Goal: Task Accomplishment & Management: Complete application form

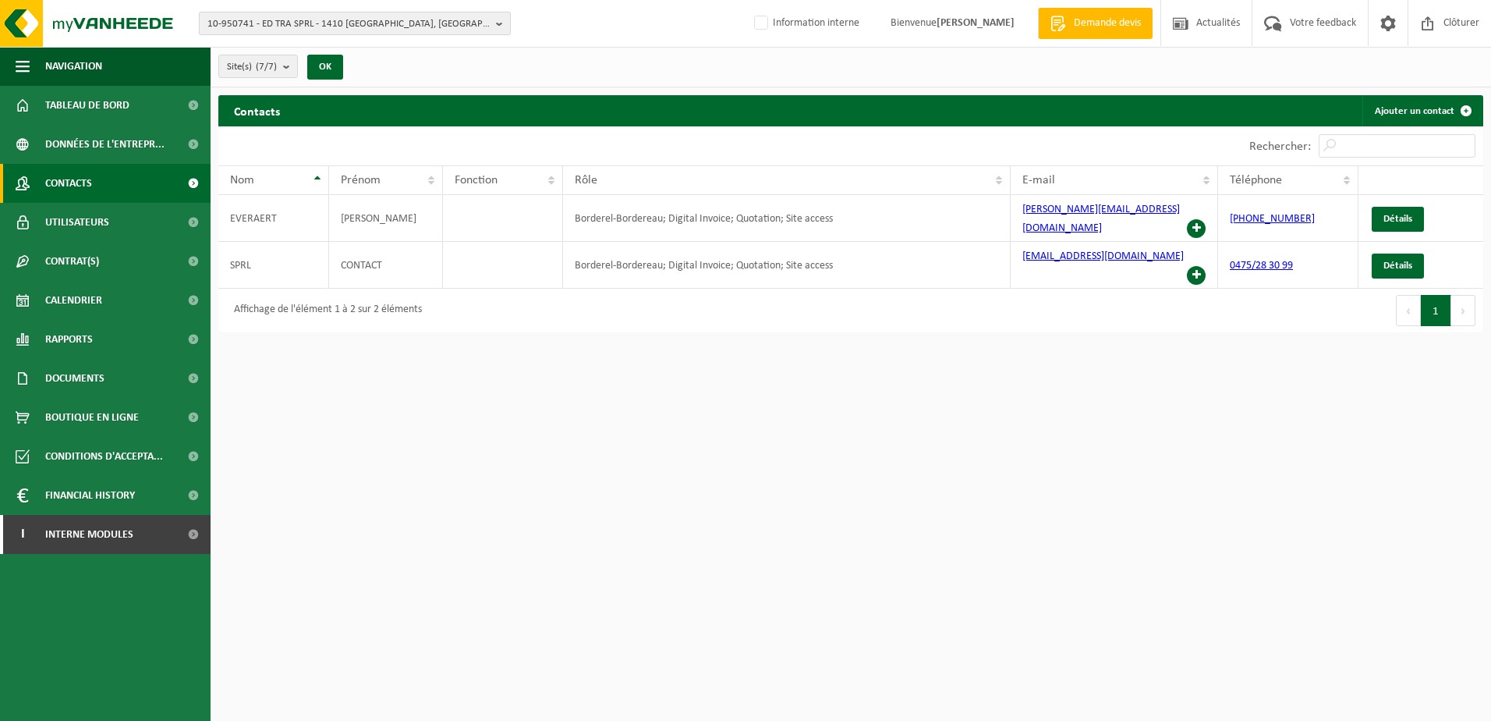
click at [378, 20] on span "10-950741 - ED TRA SPRL - 1410 WATERLOO, CHAUSSEE DE MONT-ST-JEAN 315" at bounding box center [348, 23] width 282 height 23
type input "10-896267"
click at [316, 73] on strong "10-896267 - LOMACCHUS EVENTS - 7062 NAAST, RUE D'ECAUSSINNES 1E" at bounding box center [320, 72] width 227 height 12
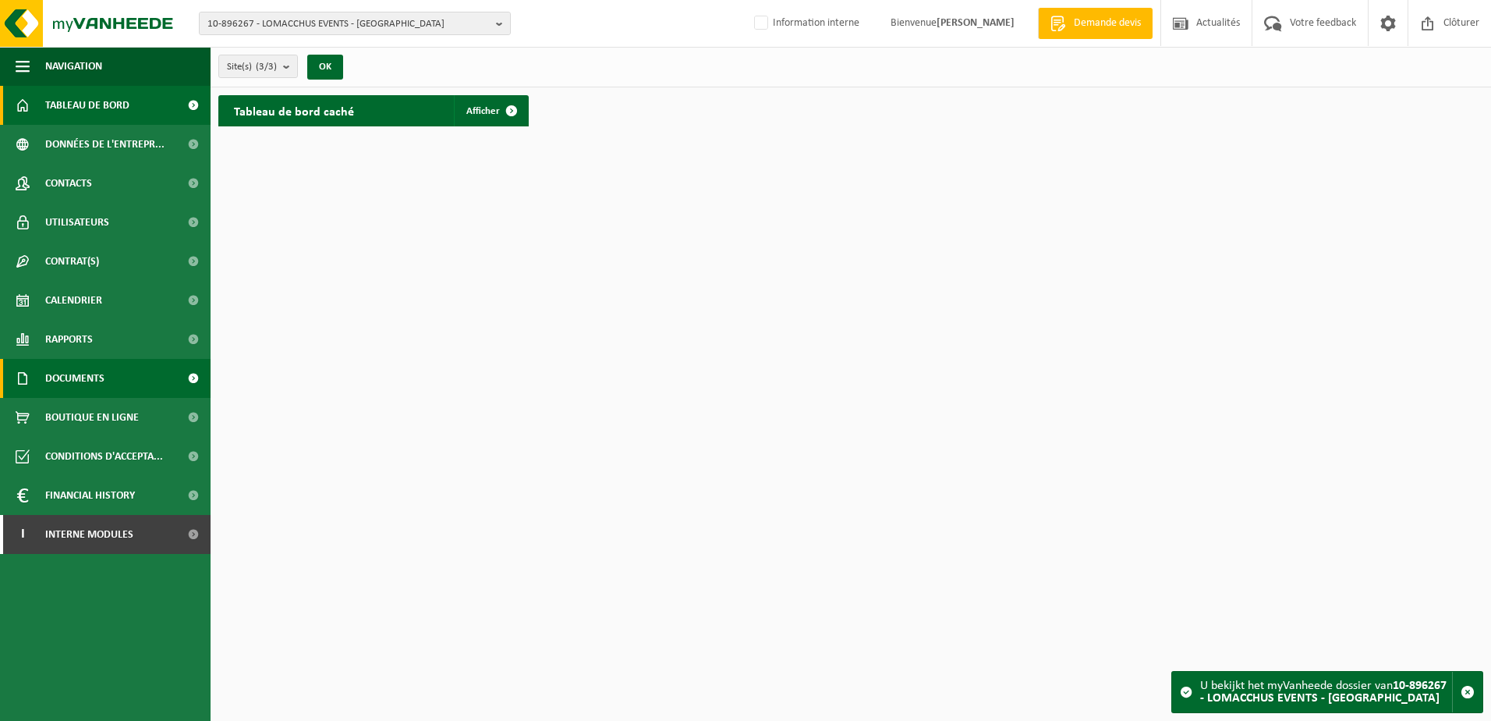
click at [81, 384] on span "Documents" at bounding box center [74, 378] width 59 height 39
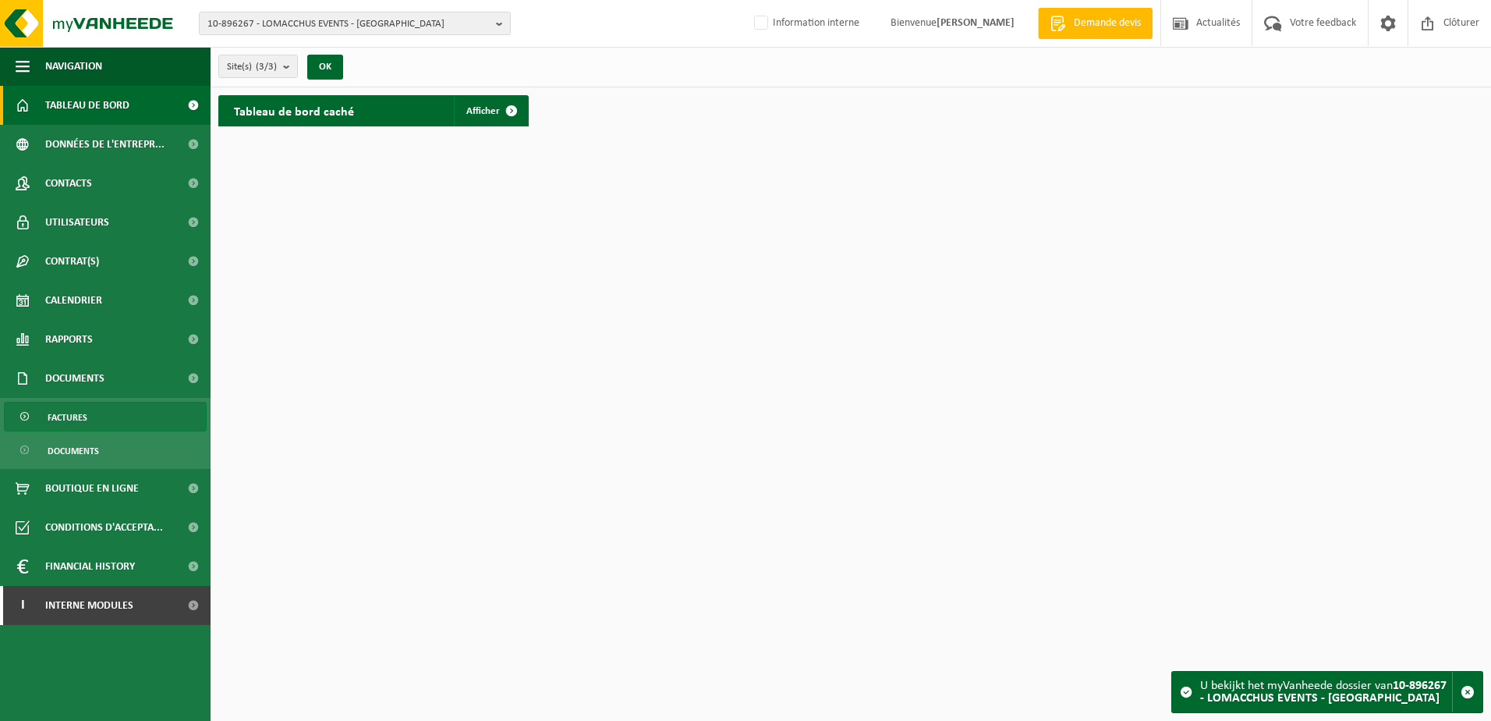
click at [101, 412] on link "Factures" at bounding box center [105, 417] width 203 height 30
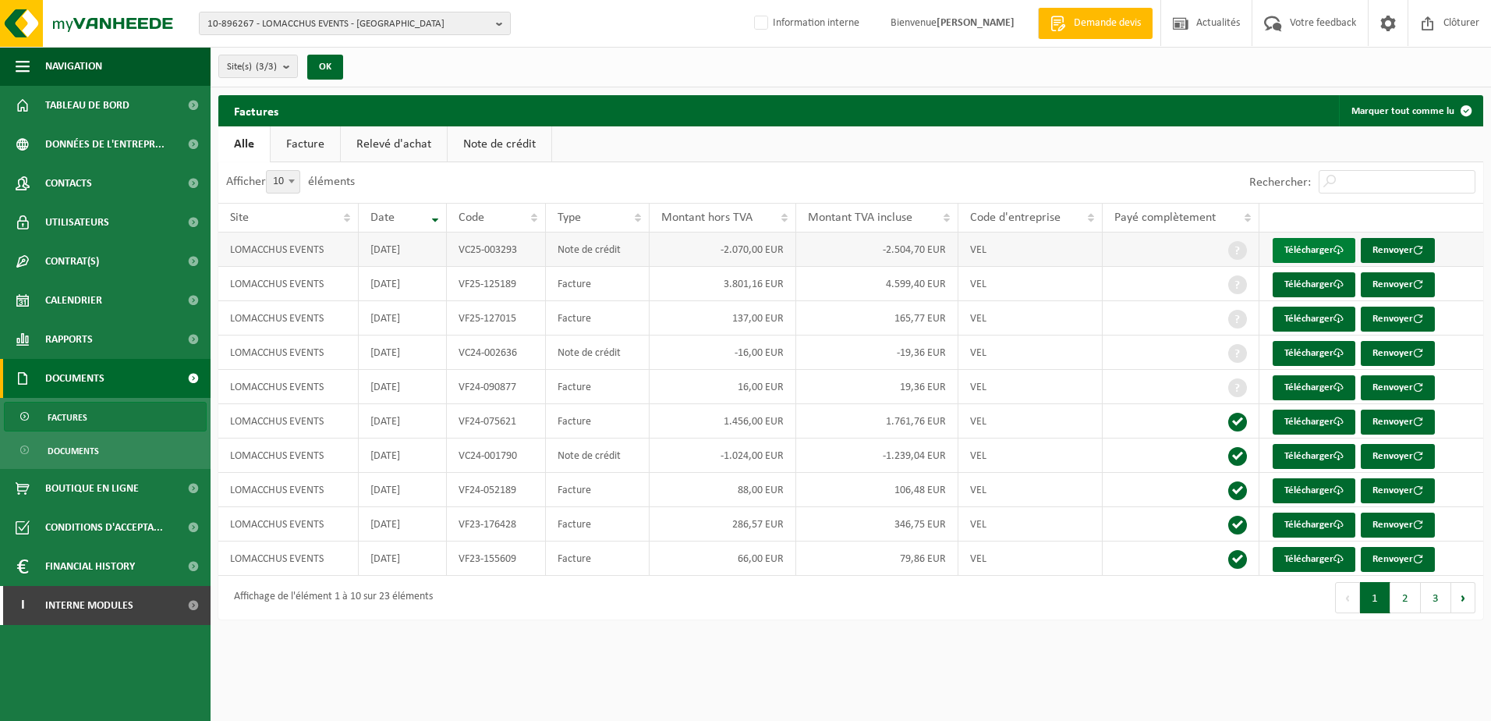
click at [1314, 244] on link "Télécharger" at bounding box center [1314, 250] width 83 height 25
click at [1300, 282] on link "Télécharger" at bounding box center [1314, 284] width 83 height 25
click at [332, 26] on span "10-896267 - LOMACCHUS EVENTS - 7062 NAAST, RUE D'ECAUSSINNES 1E" at bounding box center [348, 23] width 282 height 23
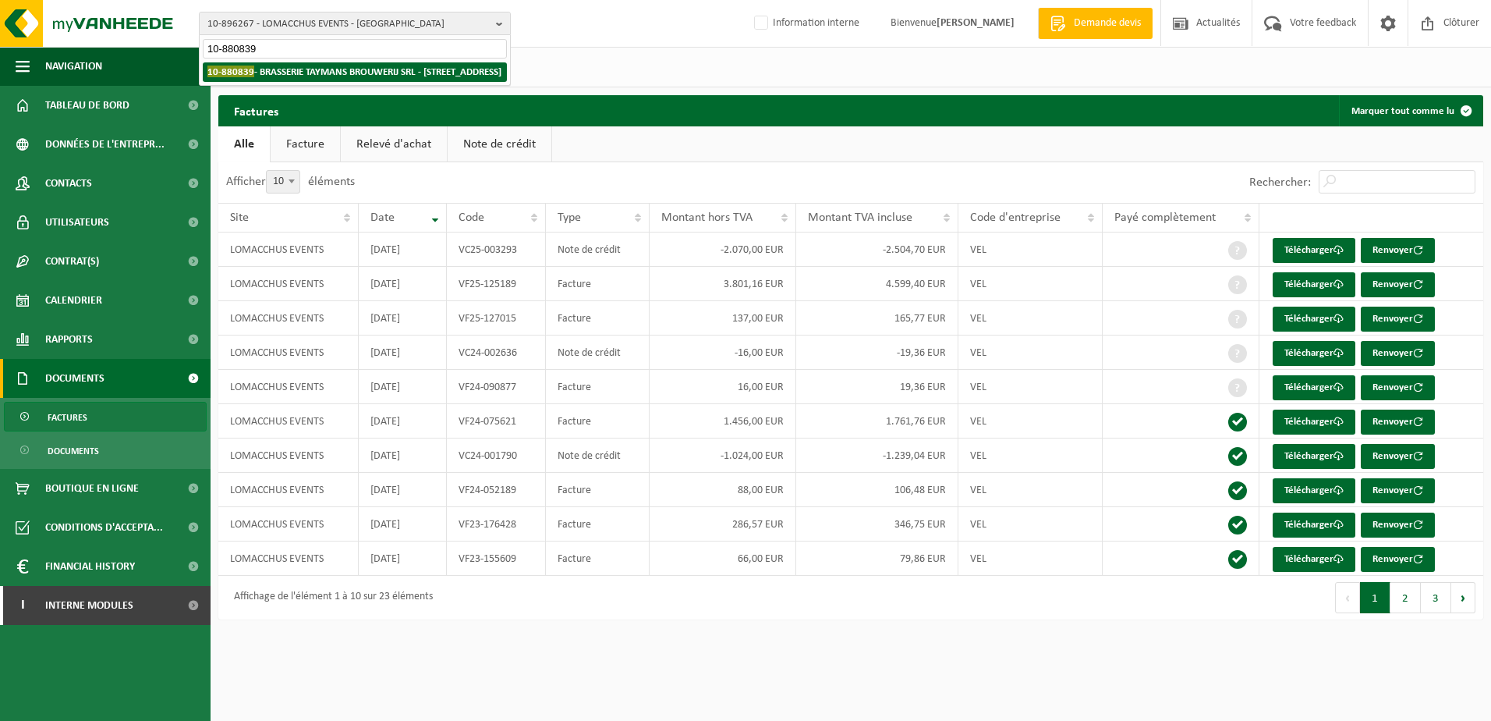
type input "10-880839"
click at [342, 77] on strong "10-880839 - BRASSERIE TAYMANS BROUWERIJ SRL - 1150 WOLUWE-SAINT-PIERRE, RUE SAI…" at bounding box center [354, 72] width 294 height 12
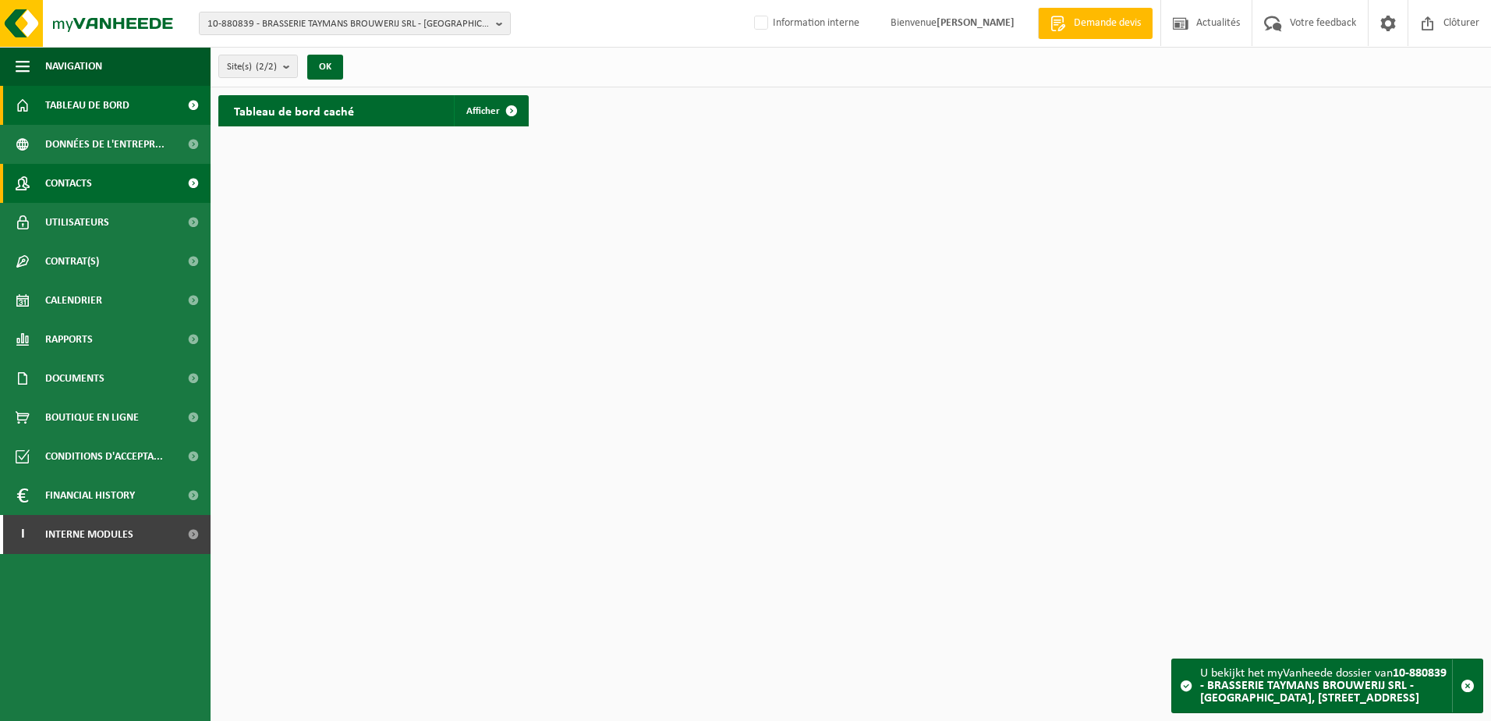
click at [105, 187] on link "Contacts" at bounding box center [105, 183] width 211 height 39
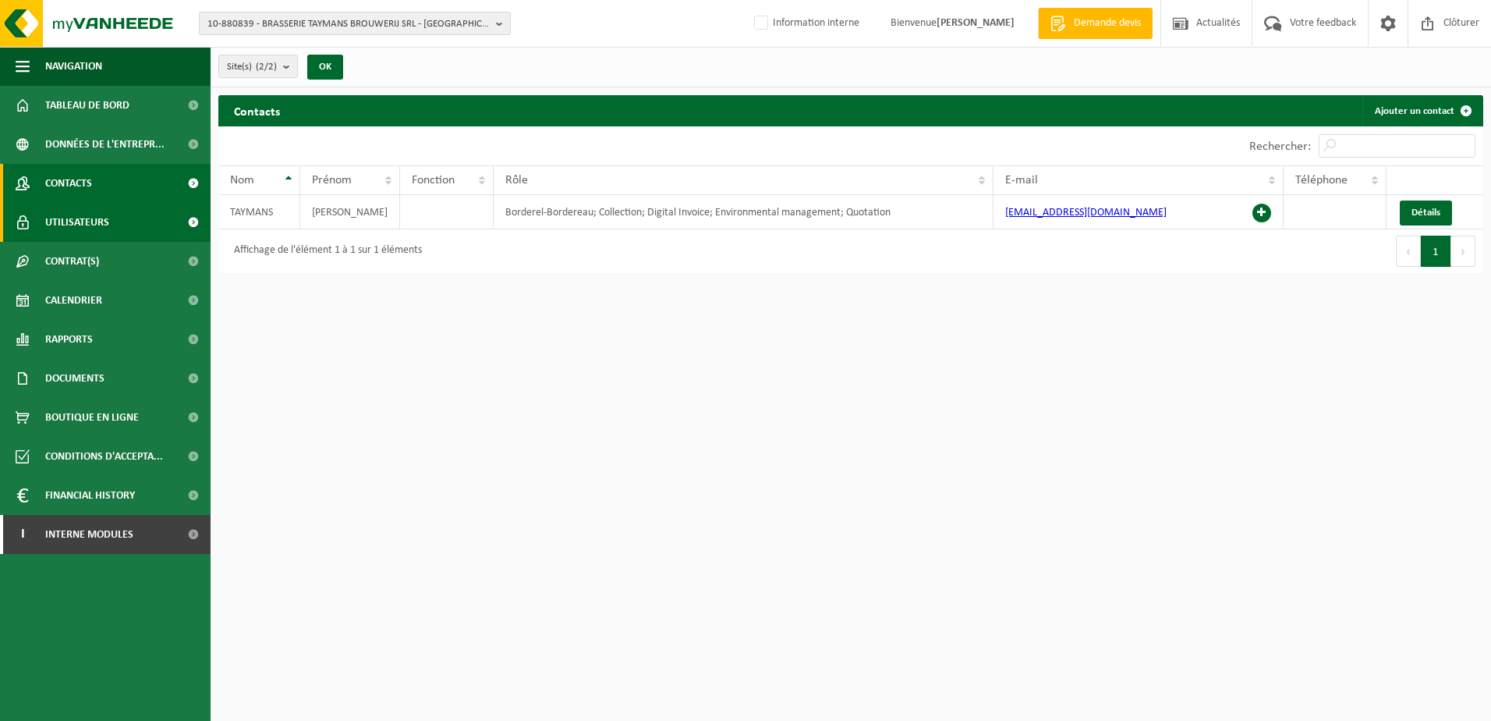
click at [97, 216] on span "Utilisateurs" at bounding box center [77, 222] width 64 height 39
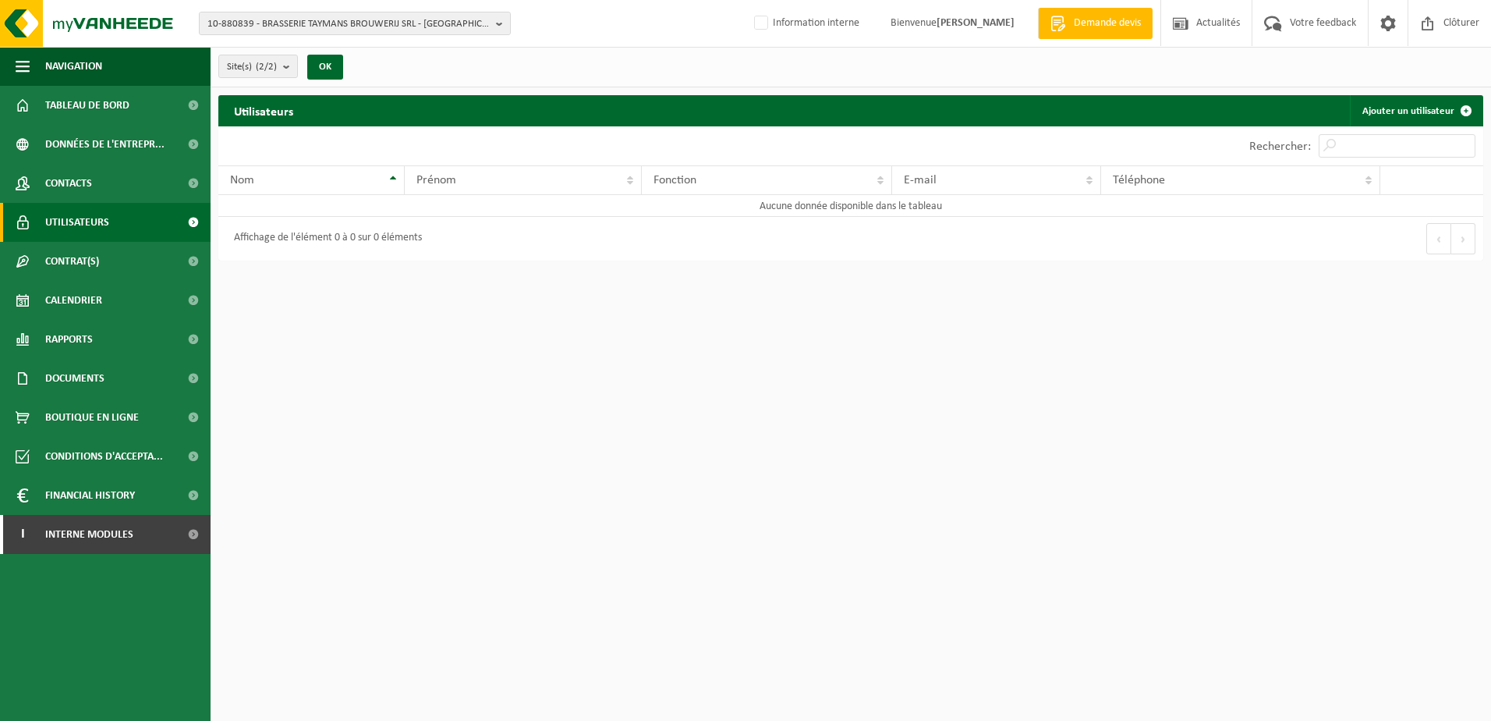
click at [443, 296] on html "10-880839 - BRASSERIE TAYMANS BROUWERIJ SRL - [GEOGRAPHIC_DATA], [STREET_ADDRES…" at bounding box center [745, 360] width 1491 height 721
click at [97, 501] on span "Financial History" at bounding box center [90, 495] width 90 height 39
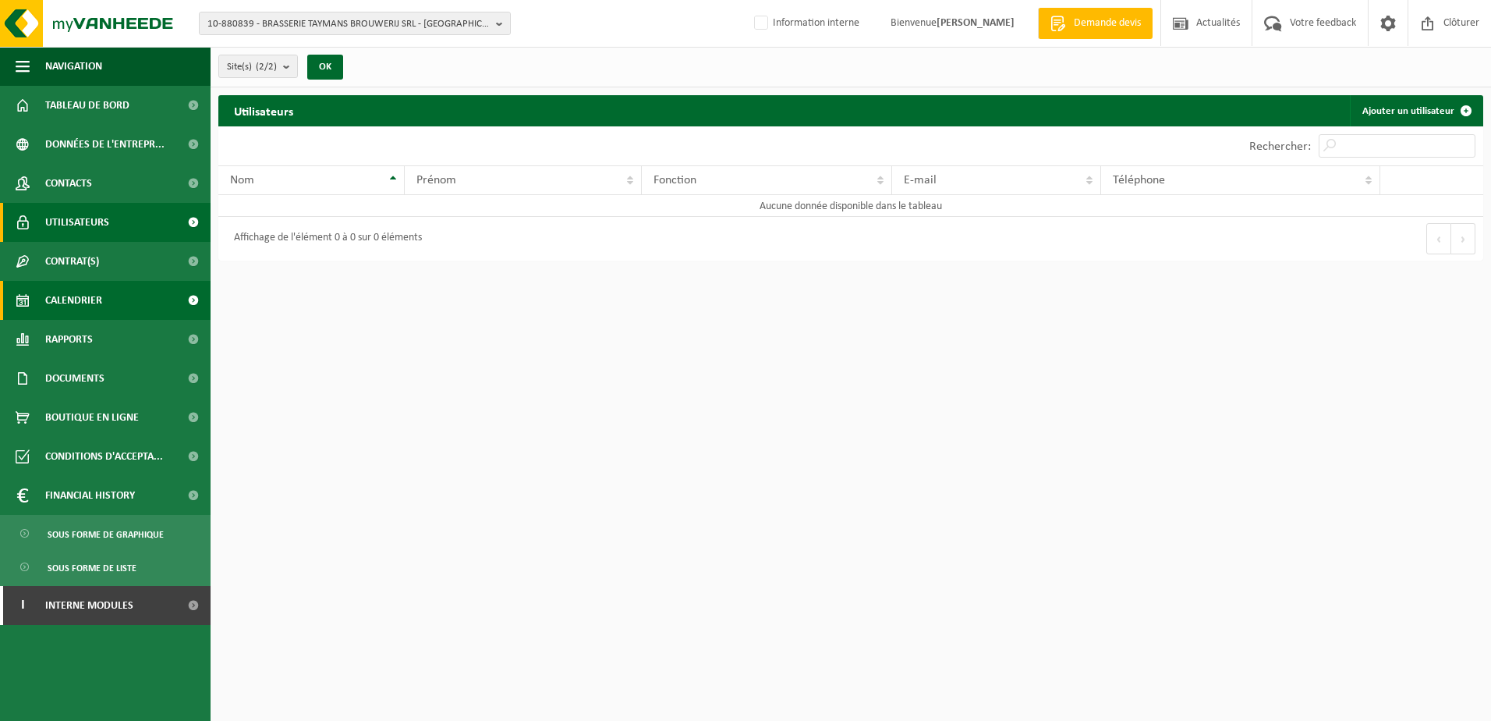
click at [62, 287] on span "Calendrier" at bounding box center [73, 300] width 57 height 39
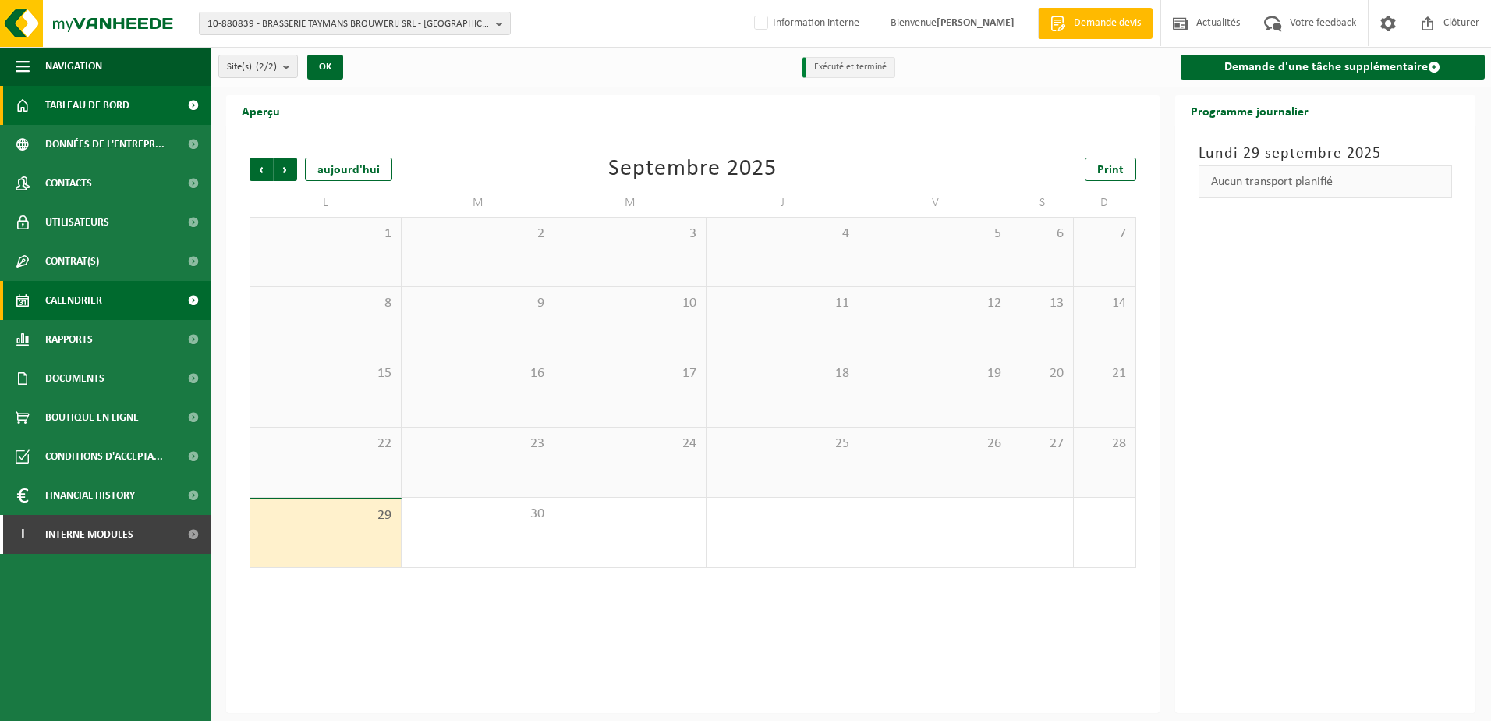
click at [91, 110] on span "Tableau de bord" at bounding box center [87, 105] width 84 height 39
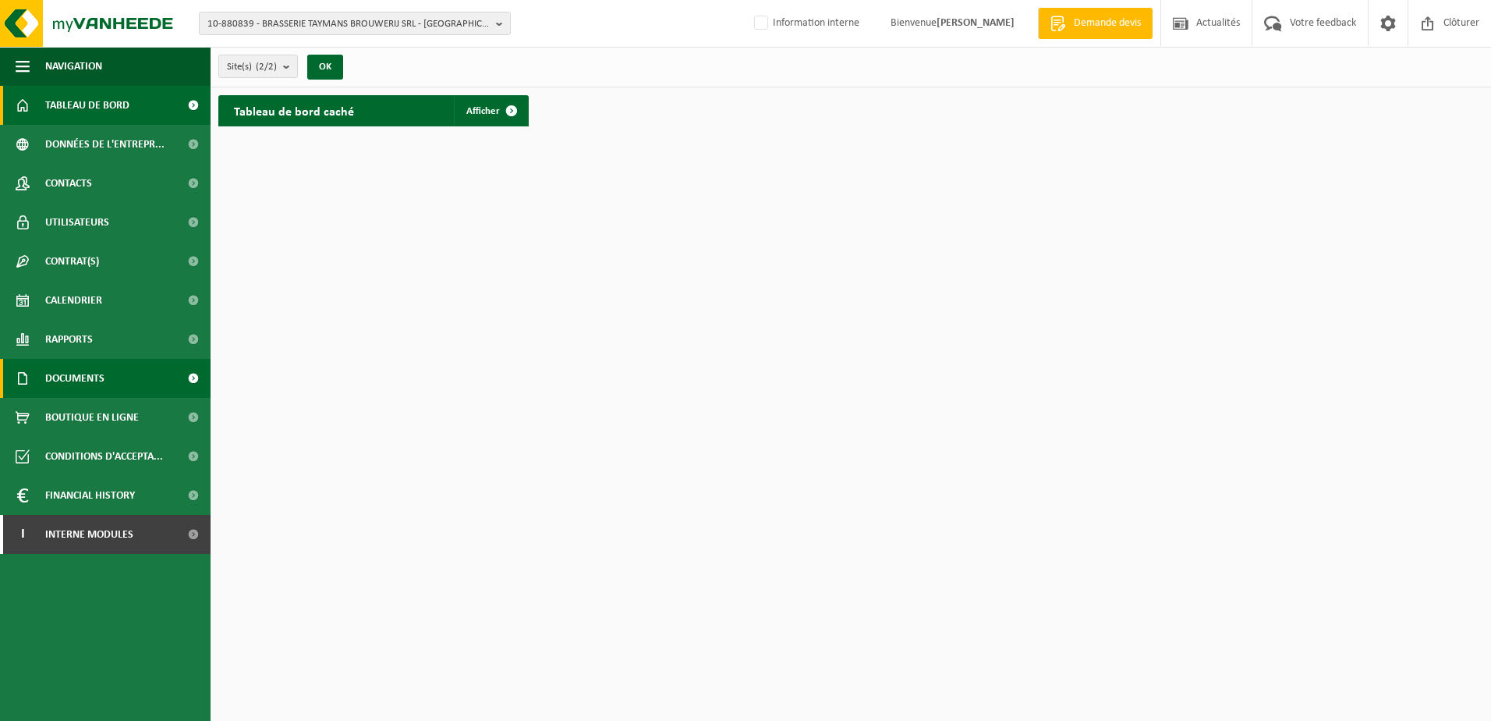
click at [90, 377] on span "Documents" at bounding box center [74, 378] width 59 height 39
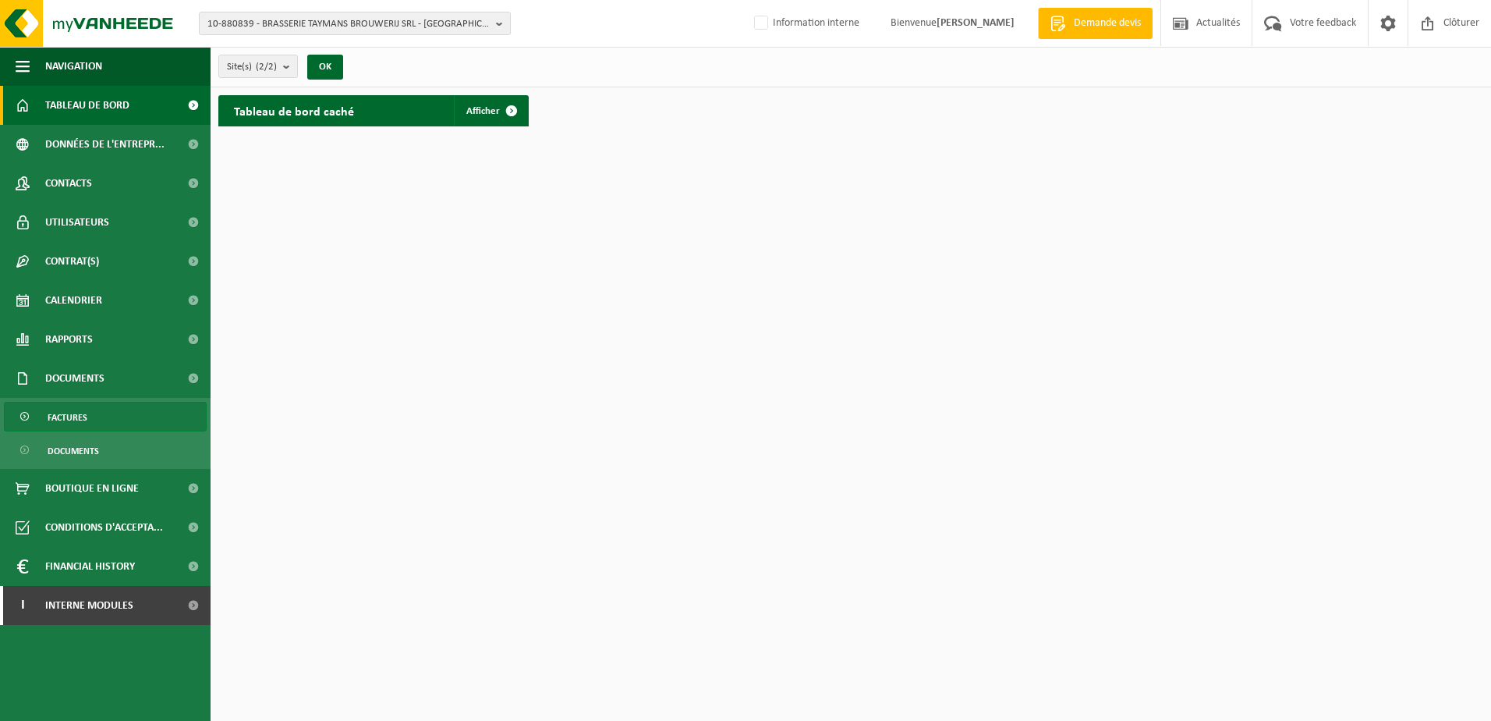
click at [92, 416] on link "Factures" at bounding box center [105, 417] width 203 height 30
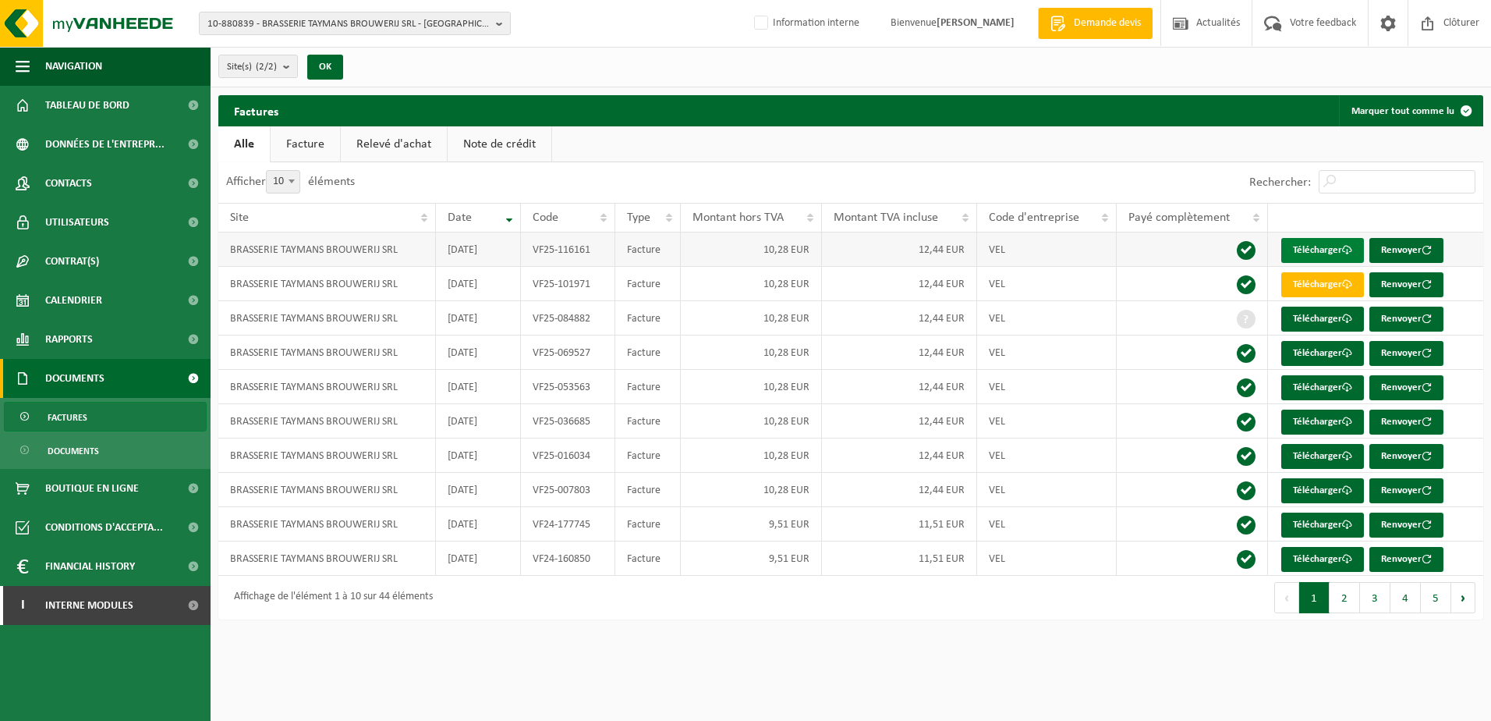
click at [1327, 250] on link "Télécharger" at bounding box center [1322, 250] width 83 height 25
click at [285, 25] on span "10-880839 - BRASSERIE TAYMANS BROUWERIJ SRL - [GEOGRAPHIC_DATA], [STREET_ADDRES…" at bounding box center [348, 23] width 282 height 23
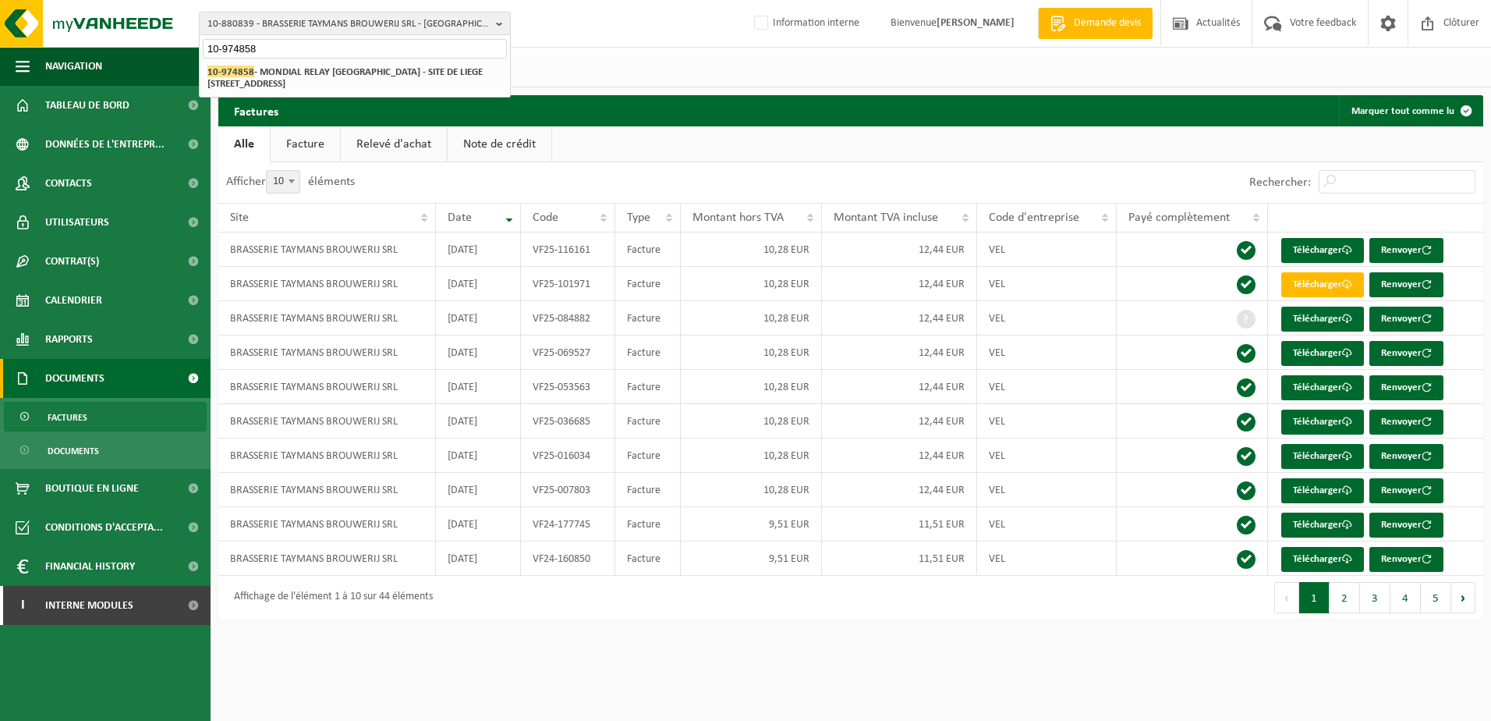
type input "10-974858"
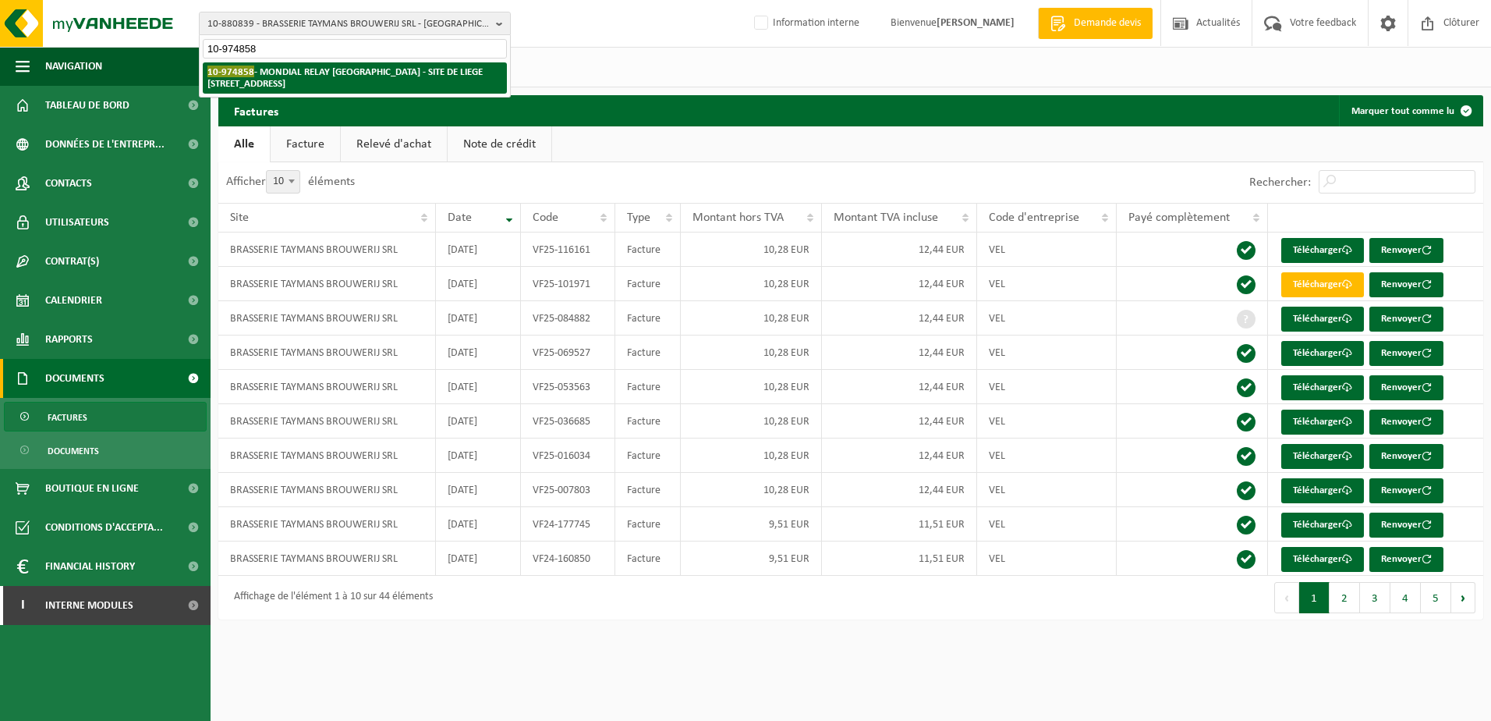
click at [318, 78] on strong "10-974858 - MONDIAL RELAY [GEOGRAPHIC_DATA] - SITE DE LIEGE [STREET_ADDRESS]" at bounding box center [344, 77] width 275 height 23
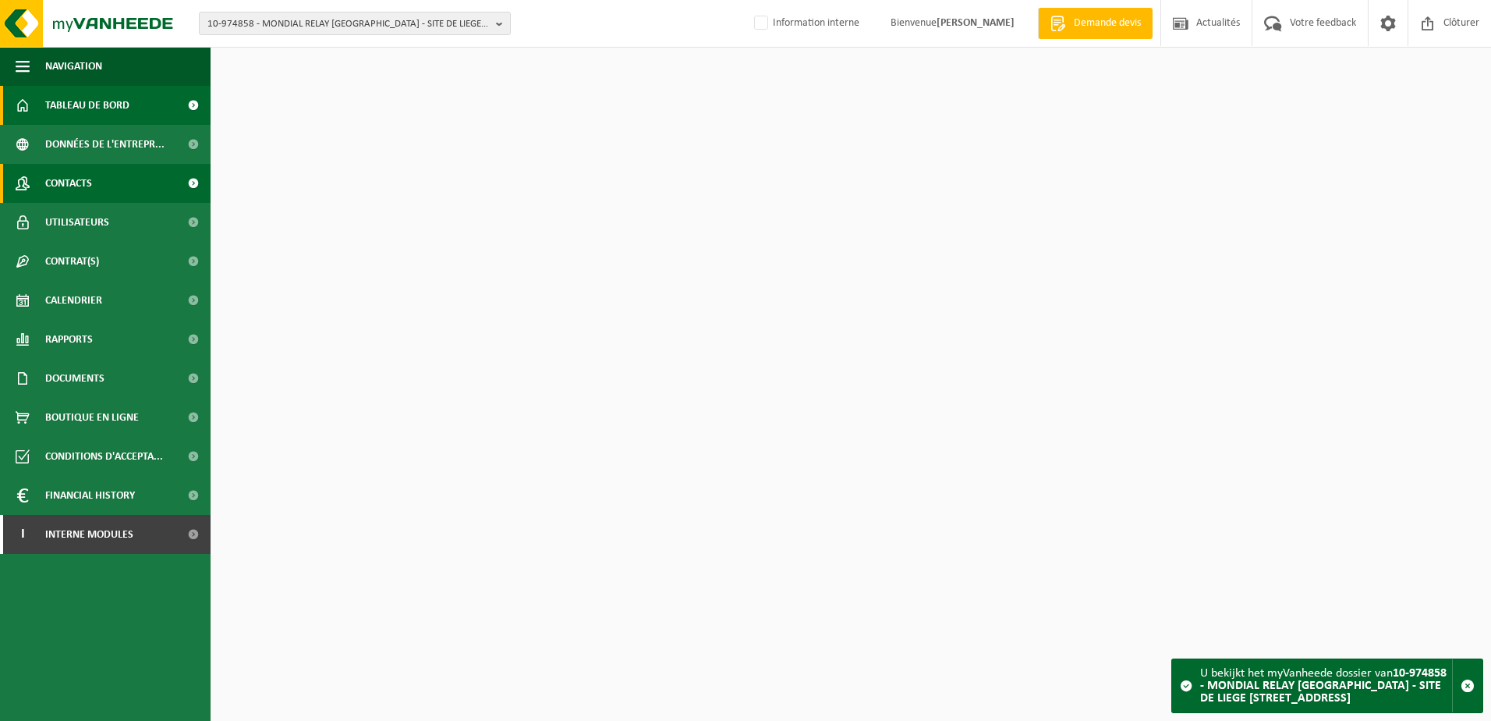
click at [119, 168] on link "Contacts" at bounding box center [105, 183] width 211 height 39
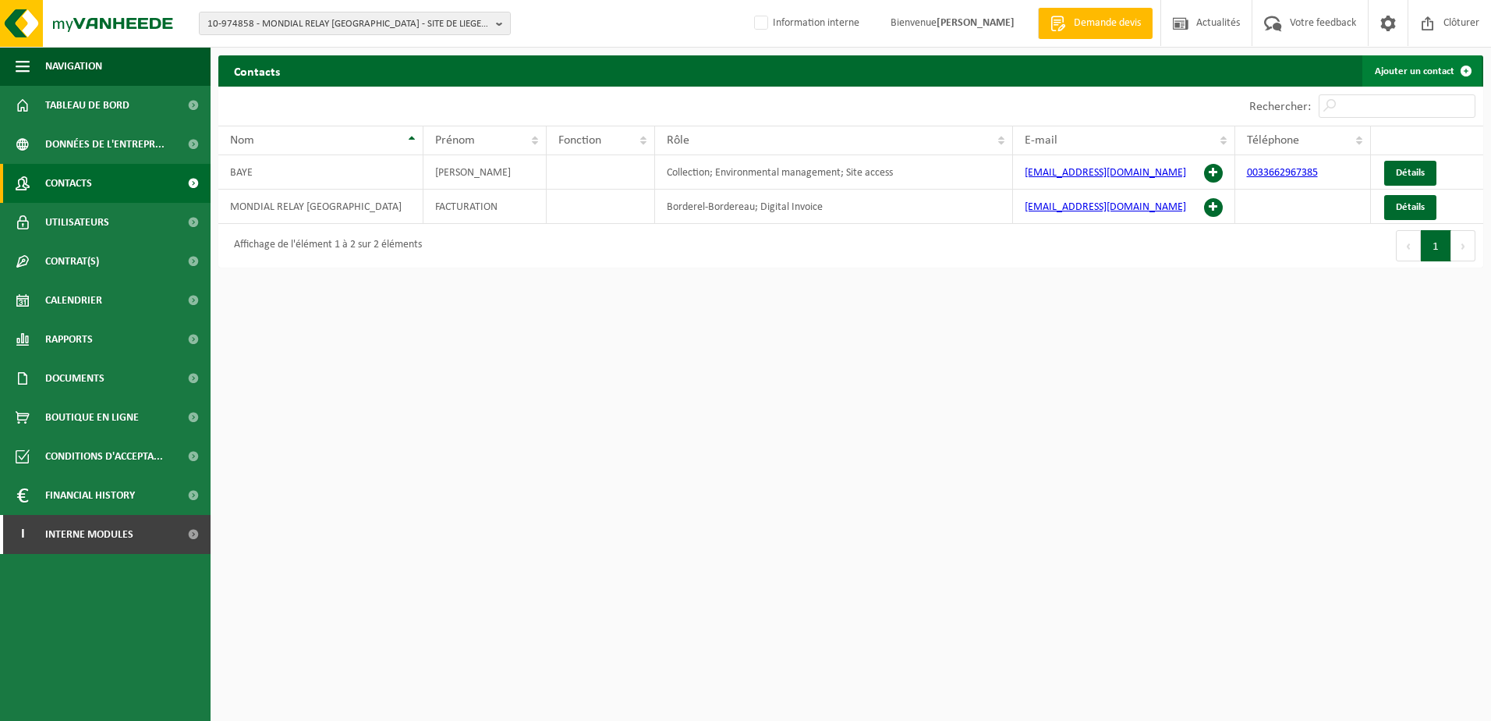
click at [1411, 65] on link "Ajouter un contact" at bounding box center [1422, 70] width 119 height 31
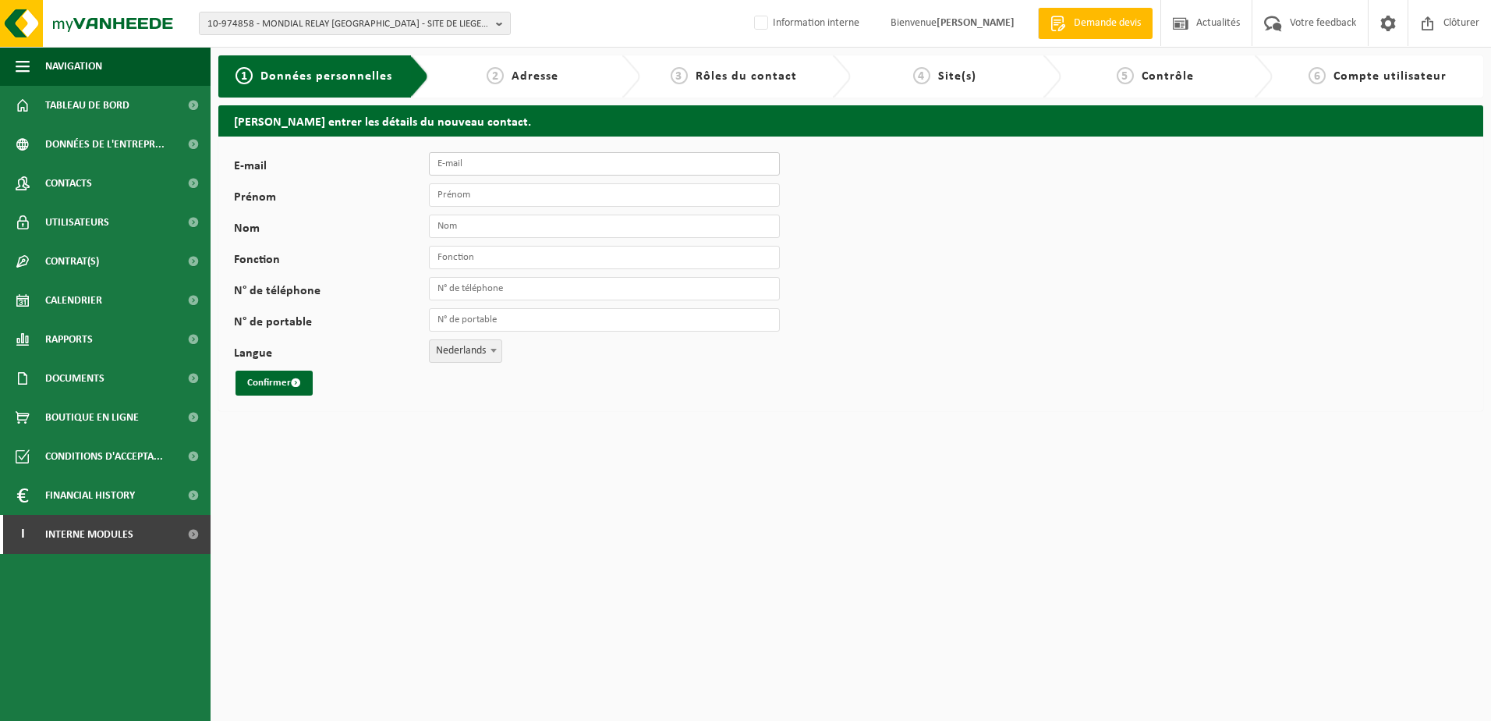
click at [470, 169] on input "E-mail" at bounding box center [604, 163] width 351 height 23
click at [508, 162] on input "E-mail" at bounding box center [604, 163] width 351 height 23
paste input "[EMAIL_ADDRESS][DOMAIN_NAME]"
type input "[EMAIL_ADDRESS][DOMAIN_NAME]"
click at [482, 194] on input "Prénom" at bounding box center [604, 194] width 351 height 23
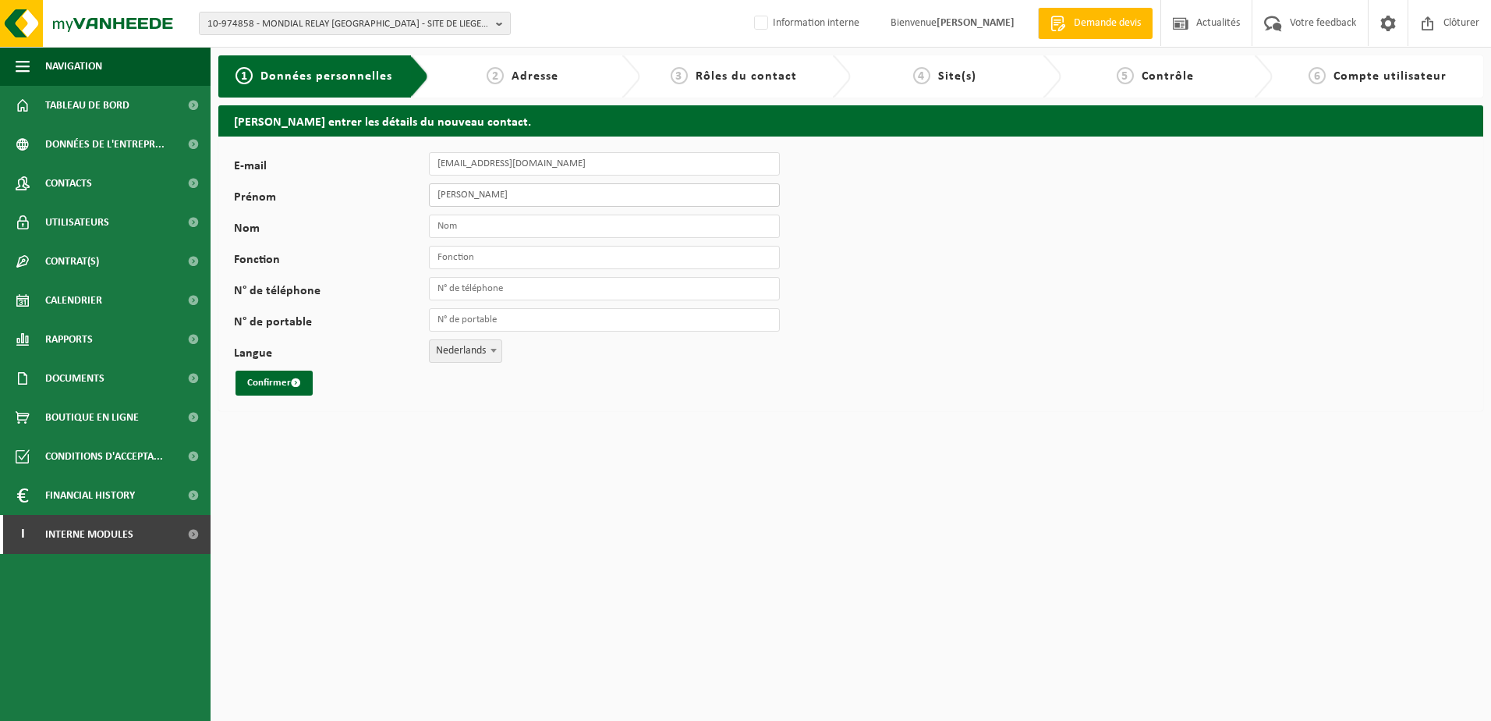
type input "[PERSON_NAME]"
click at [460, 225] on input "Nom" at bounding box center [604, 225] width 351 height 23
type input "[PERSON_NAME]"
click at [458, 260] on input "Fonction" at bounding box center [604, 257] width 351 height 23
type input "Responsable"
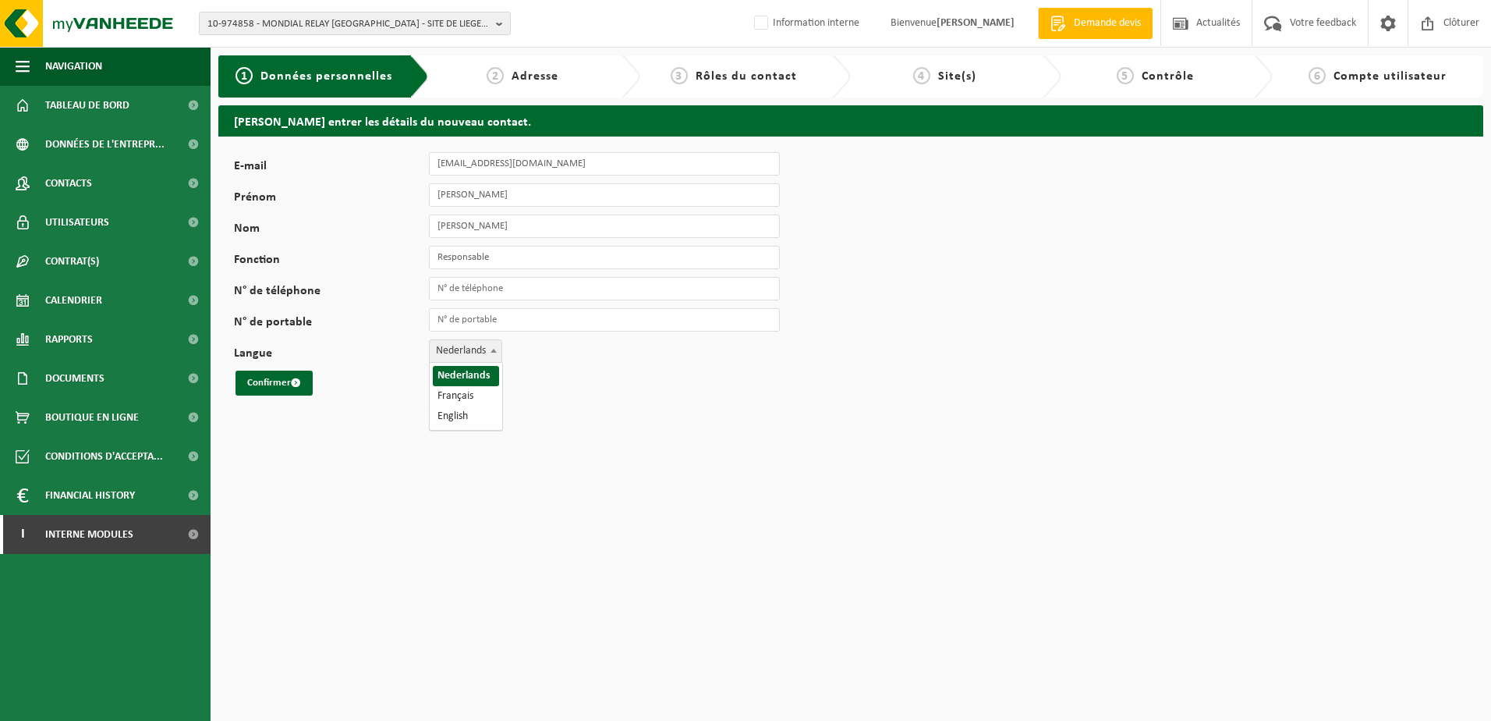
click at [470, 348] on span "Nederlands" at bounding box center [466, 351] width 72 height 22
select select "1"
click at [279, 382] on button "Confirmer" at bounding box center [274, 382] width 77 height 25
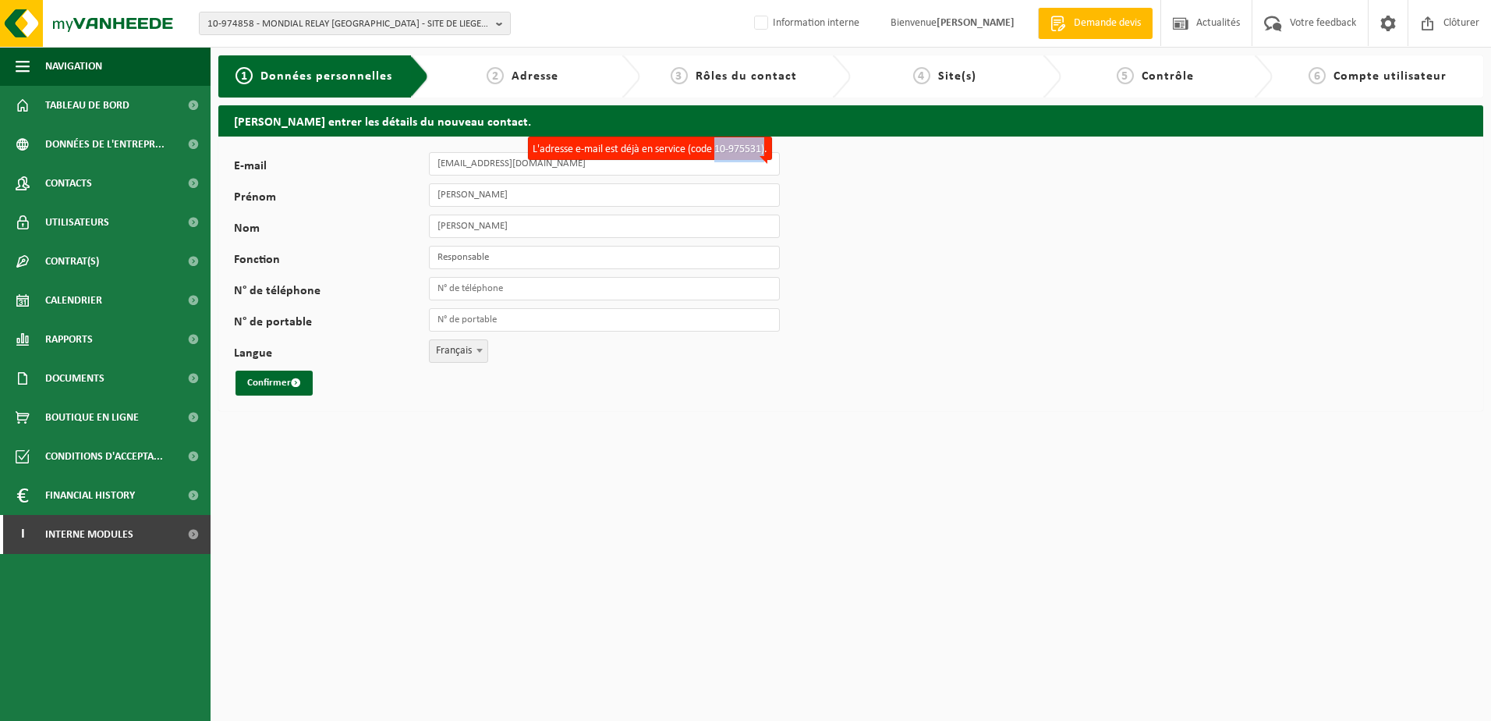
drag, startPoint x: 716, startPoint y: 149, endPoint x: 765, endPoint y: 138, distance: 50.3
click at [765, 138] on label "L'adresse e-mail est déjà en service (code 10-975531)." at bounding box center [650, 147] width 244 height 23
copy label "10-975531)"
click at [230, 23] on span "10-974858 - MONDIAL RELAY [GEOGRAPHIC_DATA] - SITE DE LIEGE [STREET_ADDRESS]" at bounding box center [348, 23] width 282 height 23
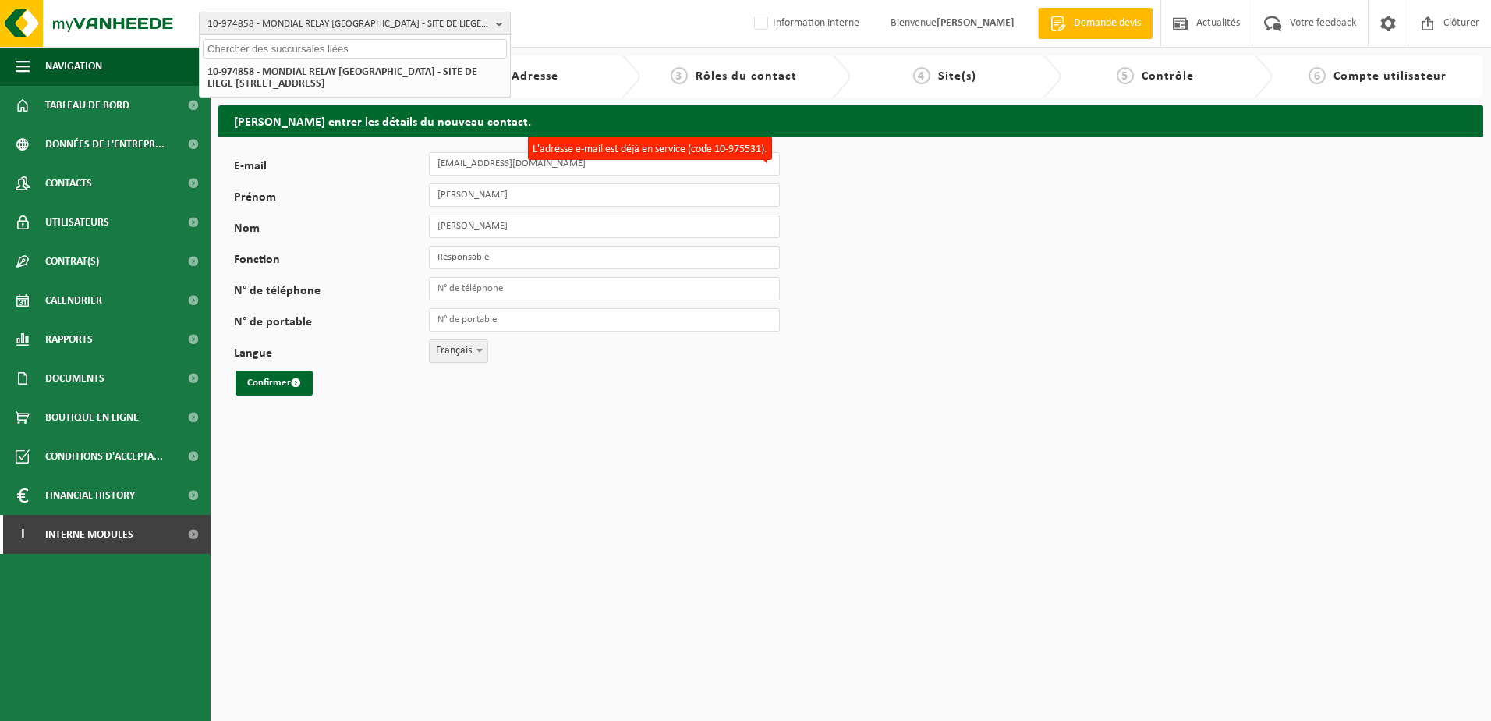
click at [586, 495] on html "10-974858 - MONDIAL RELAY BELGIQUE - SITE DE LIEGE 5217 - 4040 HERSTAL, AVENUE …" at bounding box center [745, 360] width 1491 height 721
click at [127, 115] on span "Tableau de bord" at bounding box center [87, 105] width 84 height 39
